Goal: Transaction & Acquisition: Book appointment/travel/reservation

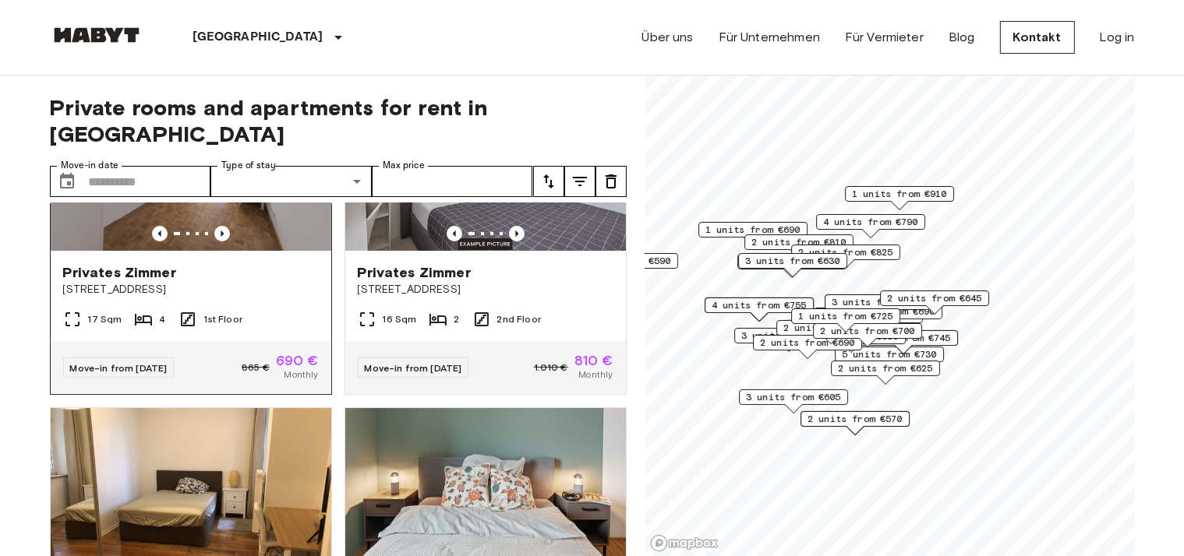
scroll to position [538, 0]
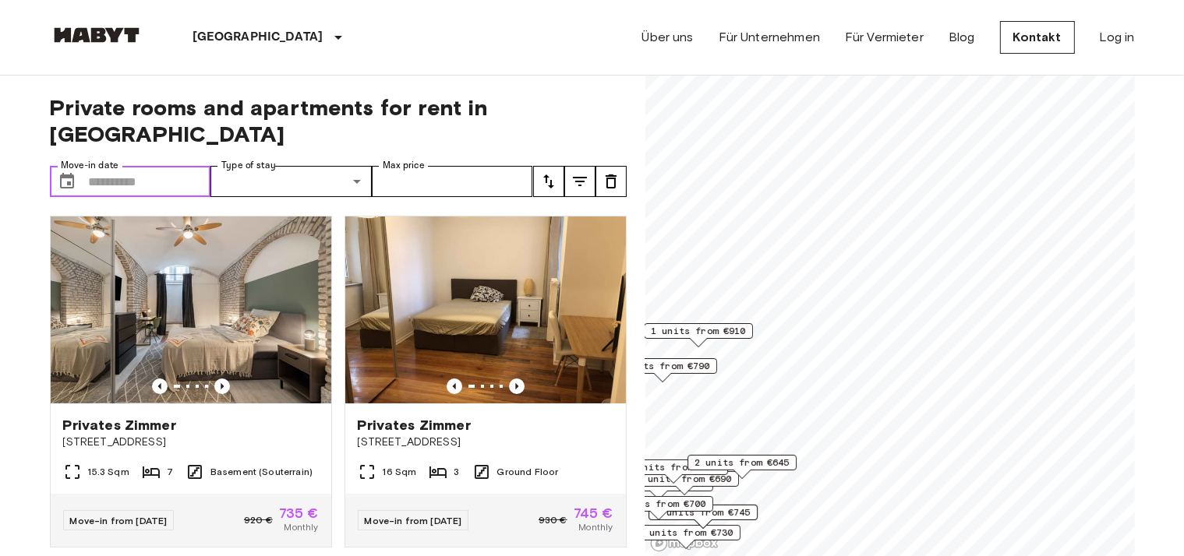
click at [174, 166] on input "Move-in date" at bounding box center [150, 181] width 122 height 31
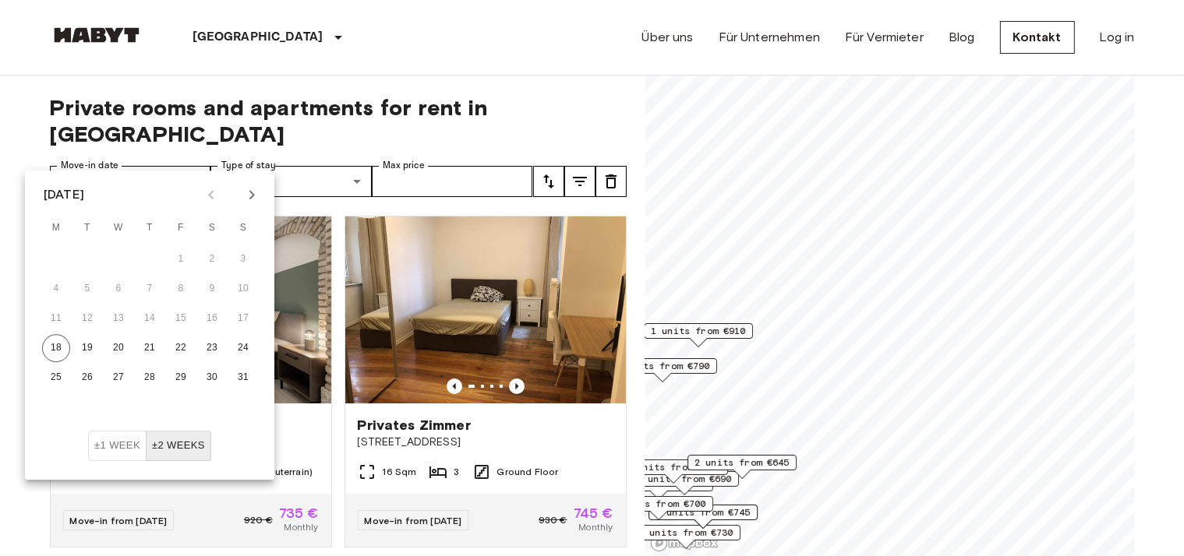
click at [250, 201] on icon "Next month" at bounding box center [251, 194] width 19 height 19
click at [52, 259] on button "1" at bounding box center [56, 259] width 28 height 28
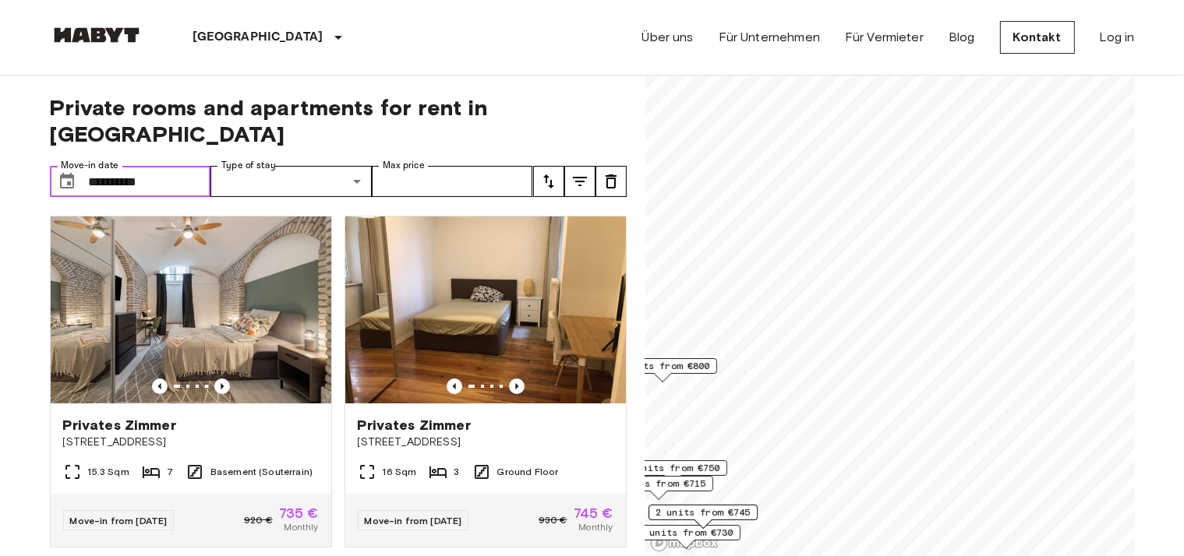
type input "**********"
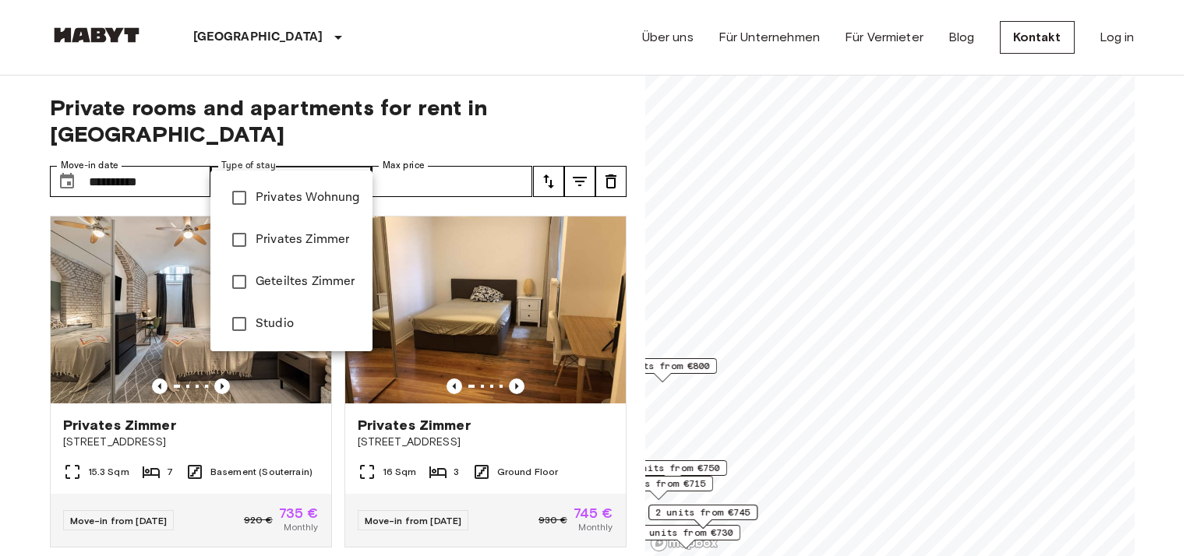
click at [351, 155] on div at bounding box center [598, 278] width 1197 height 556
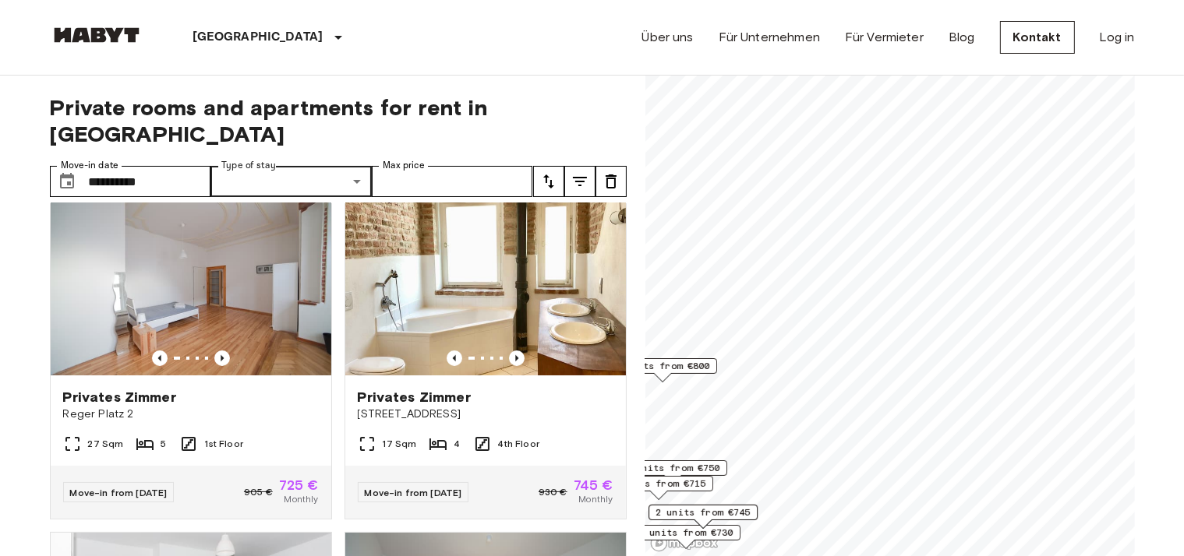
scroll to position [718, 0]
click at [509, 350] on icon "Previous image" at bounding box center [517, 358] width 16 height 16
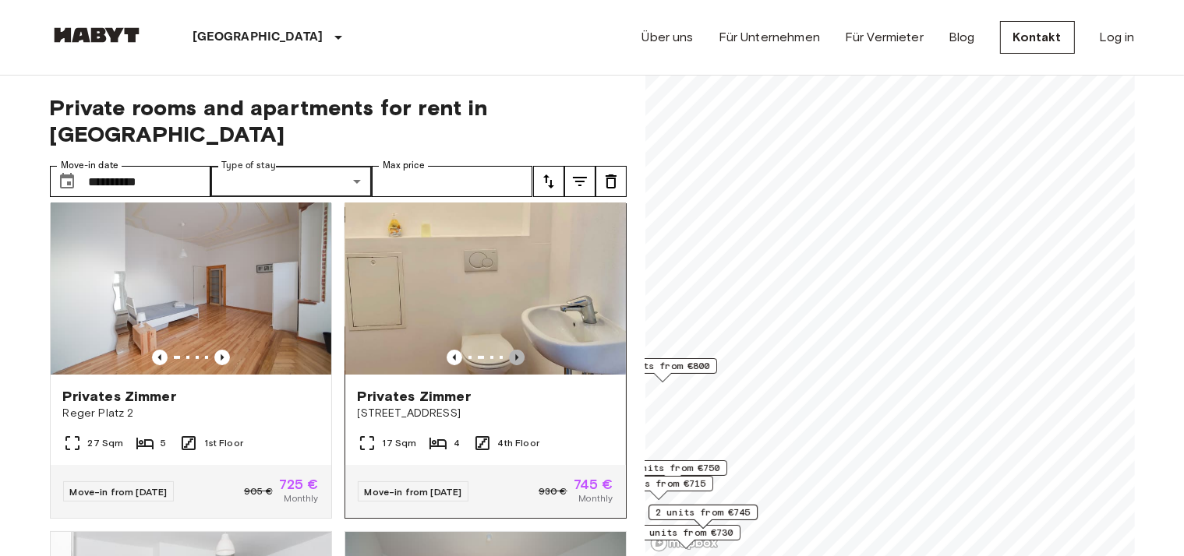
click at [509, 350] on icon "Previous image" at bounding box center [517, 358] width 16 height 16
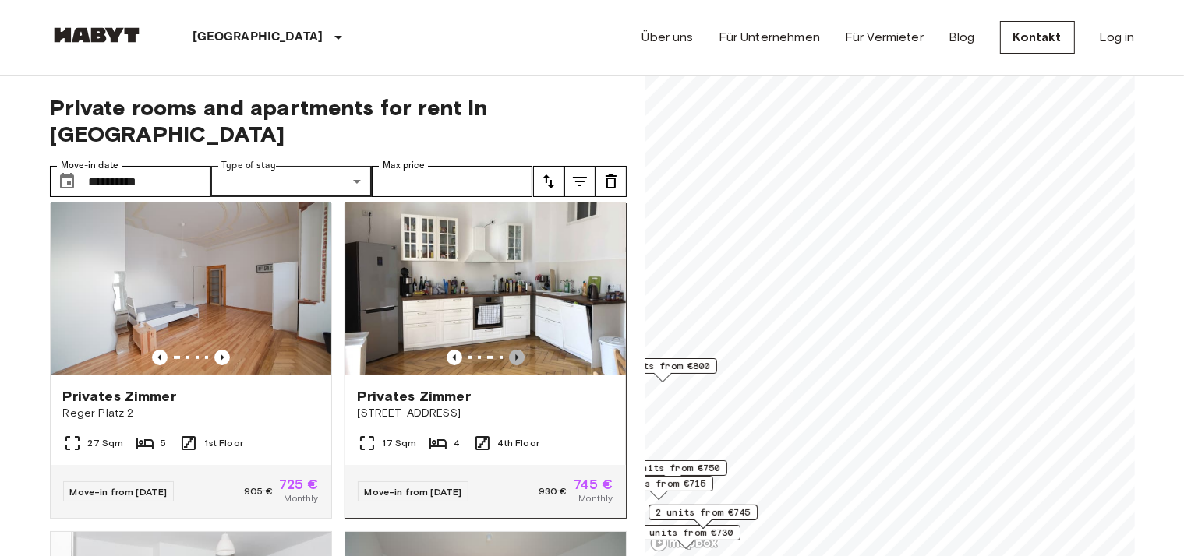
click at [515, 355] on icon "Previous image" at bounding box center [516, 358] width 3 height 6
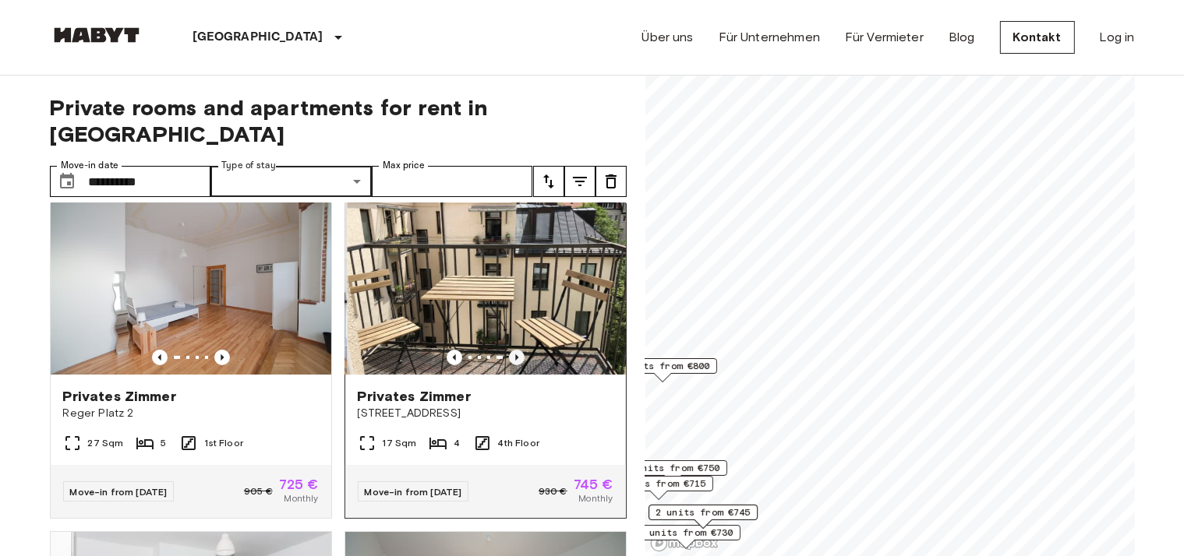
click at [515, 355] on icon "Previous image" at bounding box center [516, 358] width 3 height 6
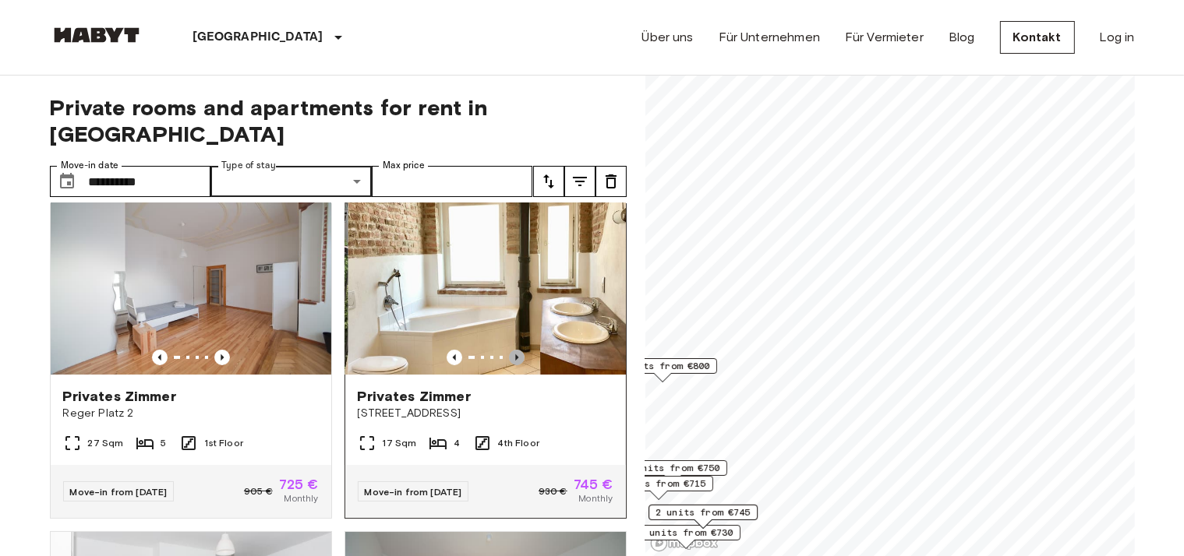
click at [515, 355] on icon "Previous image" at bounding box center [516, 358] width 3 height 6
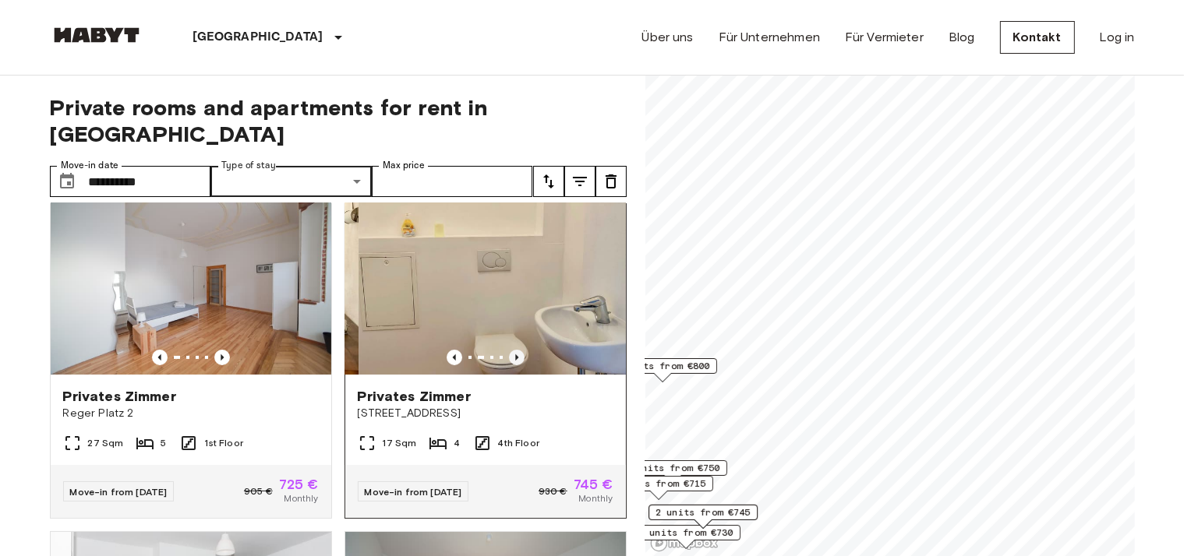
click at [515, 355] on icon "Previous image" at bounding box center [516, 358] width 3 height 6
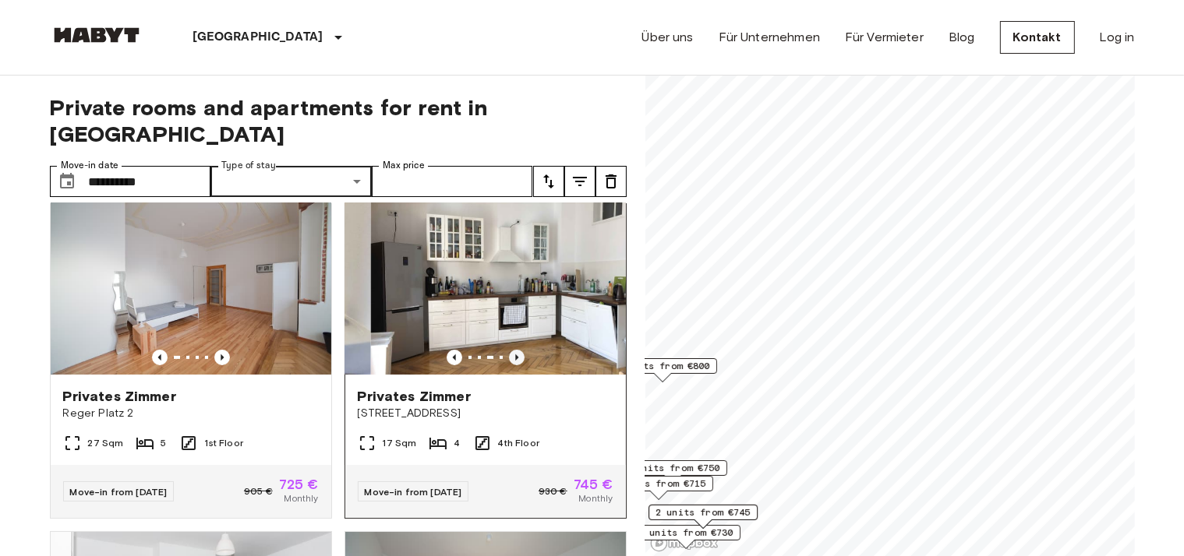
scroll to position [1077, 0]
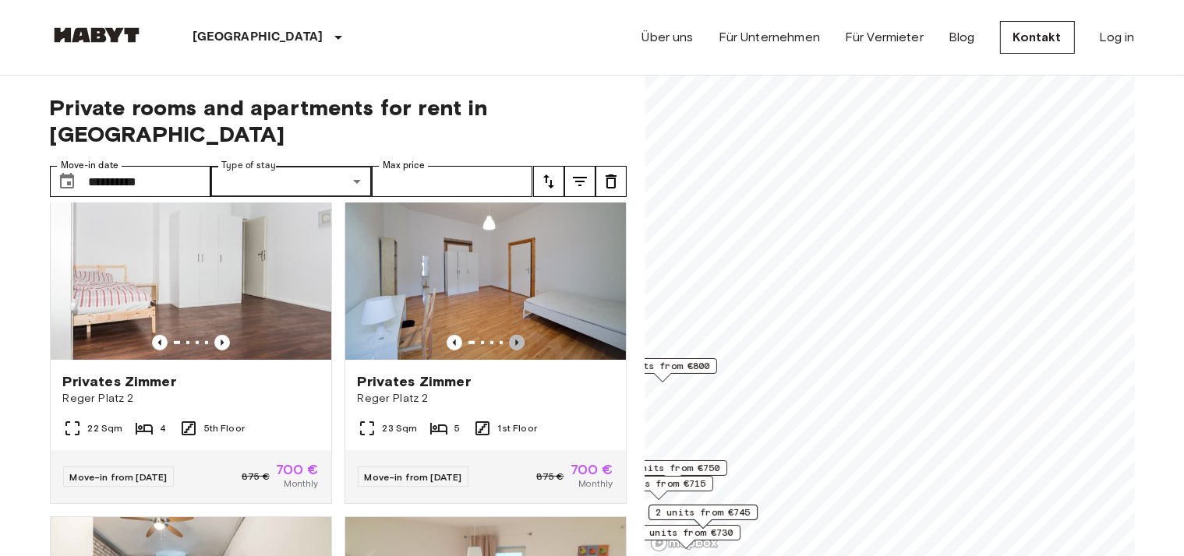
click at [509, 343] on icon "Previous image" at bounding box center [517, 343] width 16 height 16
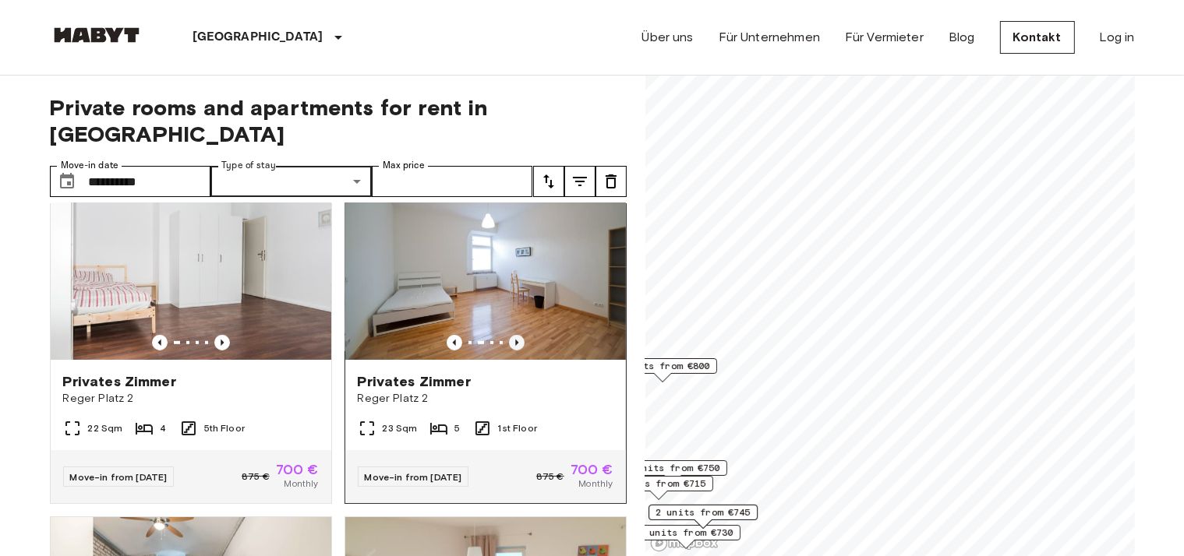
scroll to position [1436, 0]
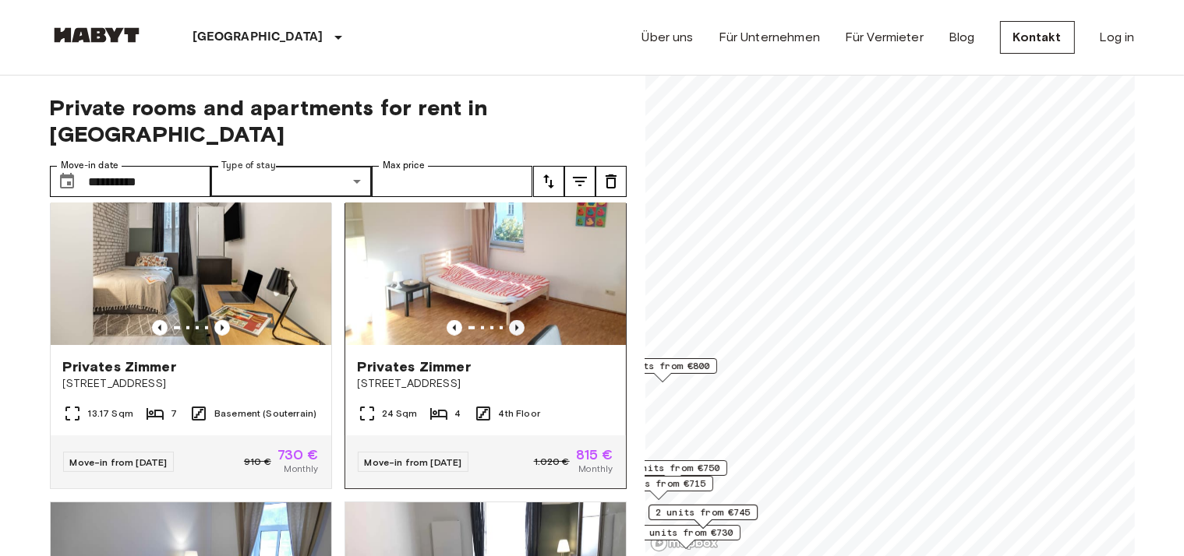
click at [509, 334] on icon "Previous image" at bounding box center [517, 328] width 16 height 16
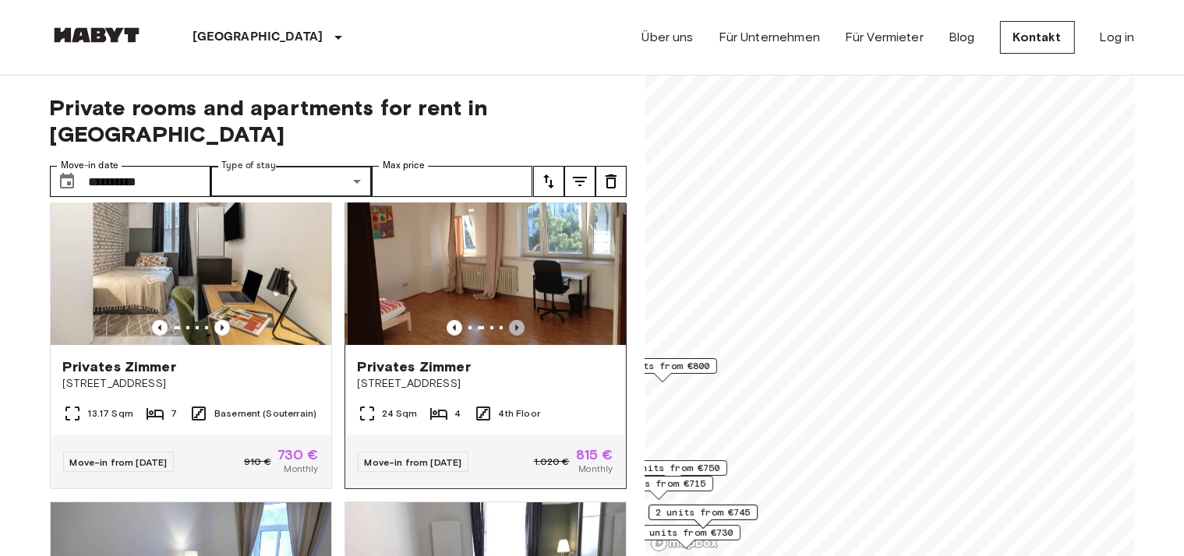
click at [510, 330] on icon "Previous image" at bounding box center [517, 328] width 16 height 16
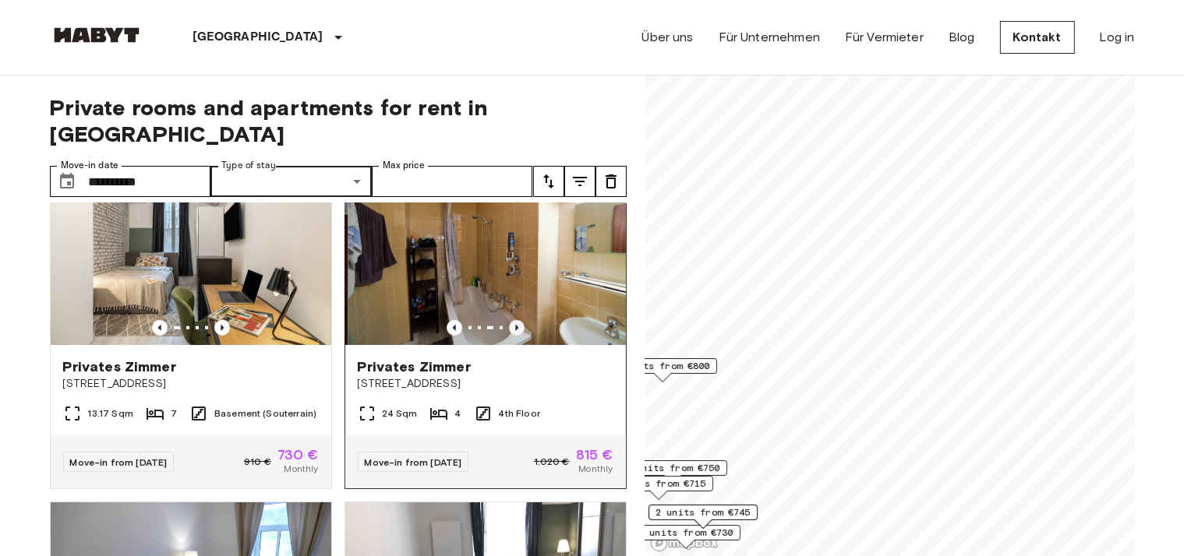
click at [510, 330] on icon "Previous image" at bounding box center [517, 328] width 16 height 16
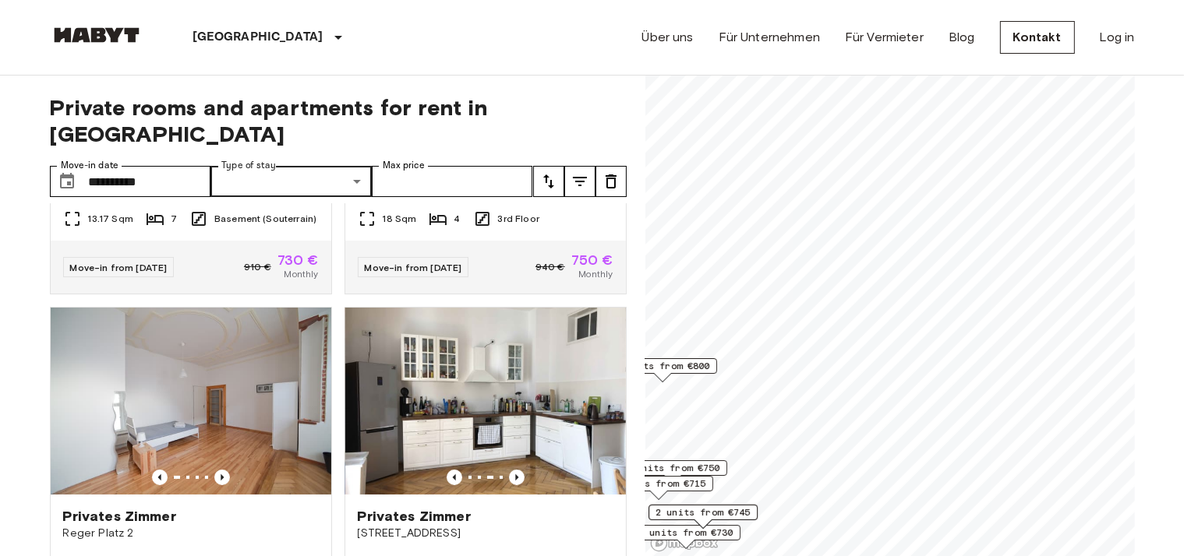
scroll to position [0, 0]
